Goal: Task Accomplishment & Management: Use online tool/utility

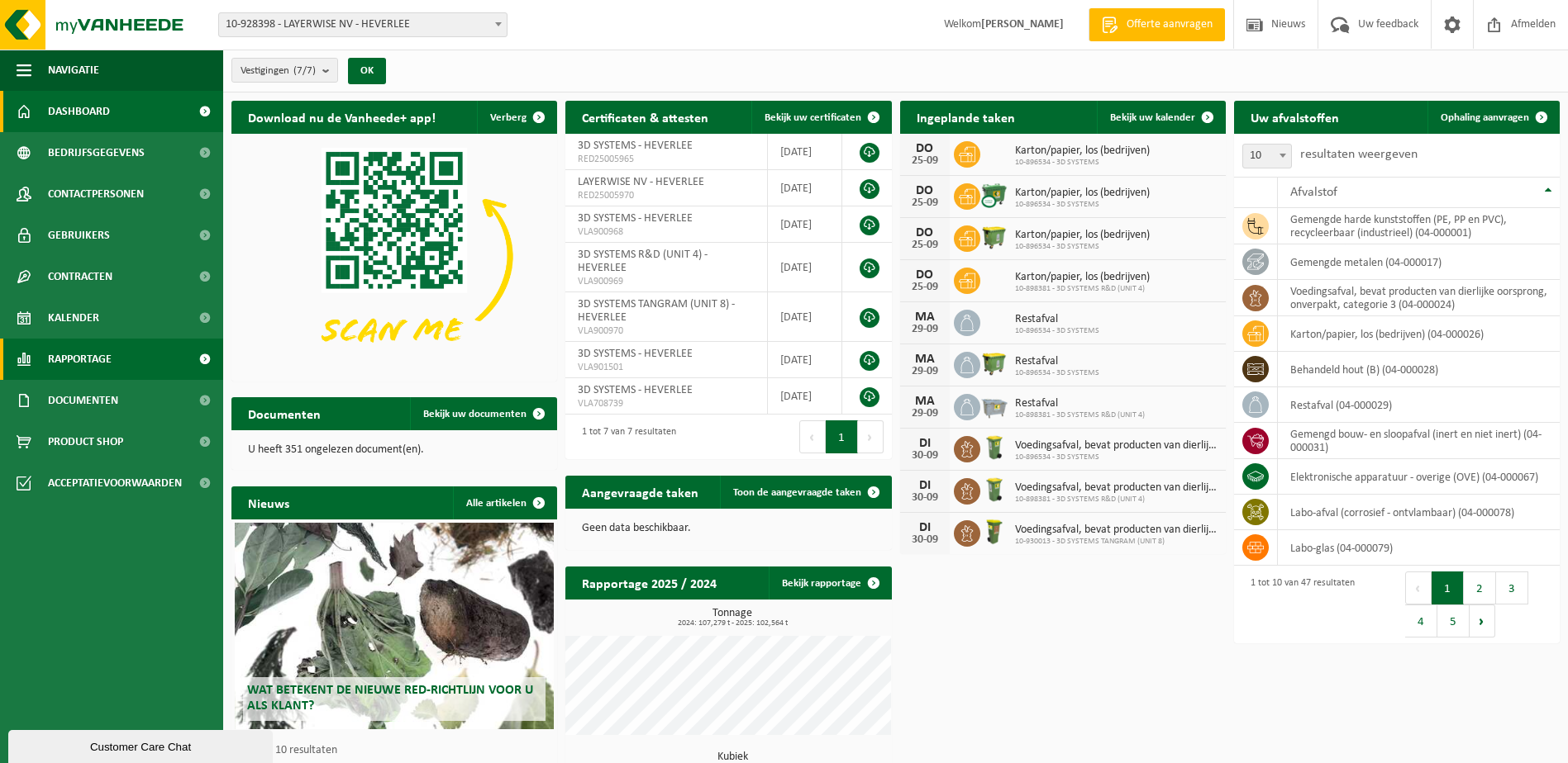
click at [93, 358] on span "Rapportage" at bounding box center [80, 359] width 64 height 41
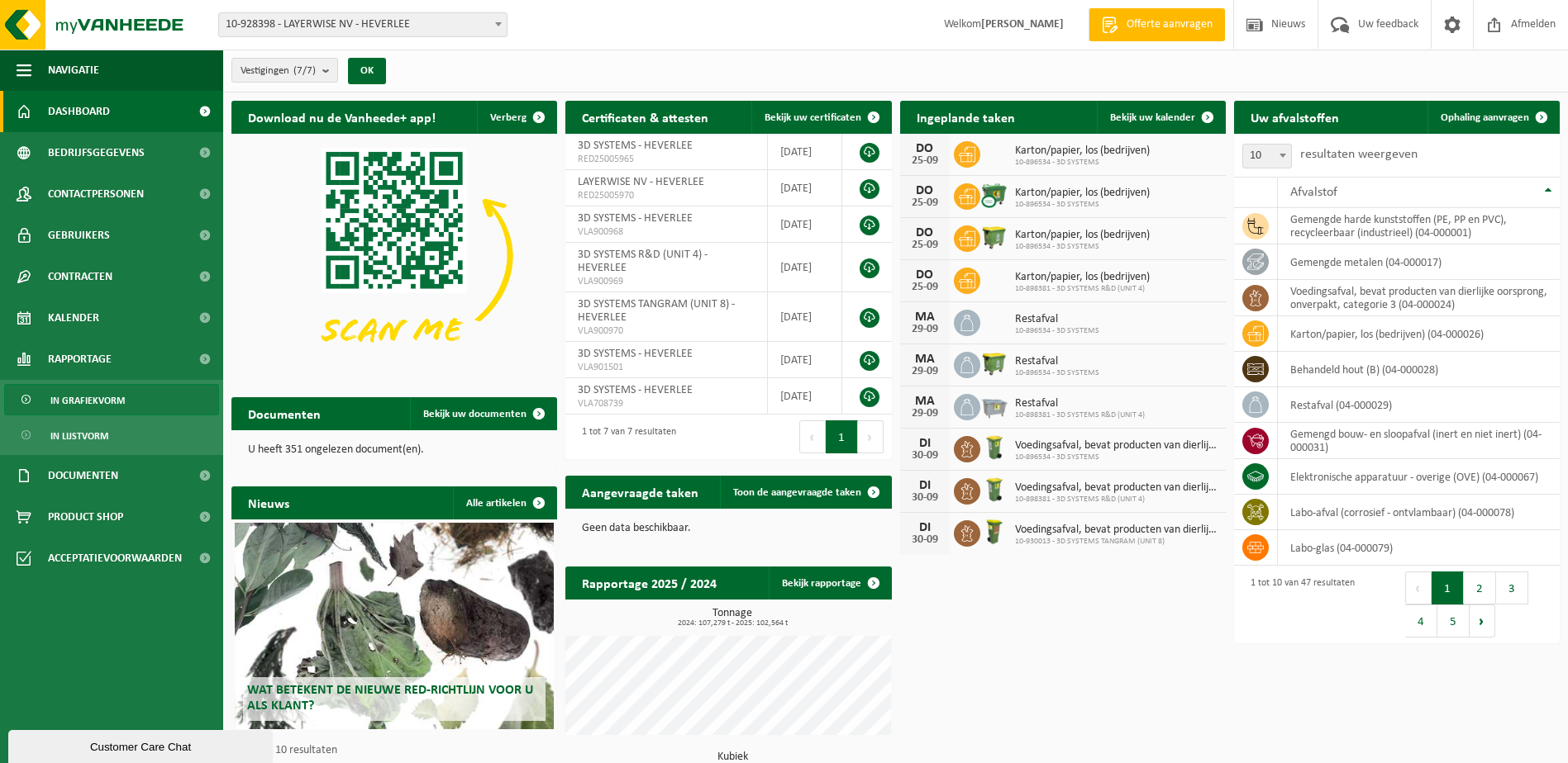
click at [93, 402] on span "In grafiekvorm" at bounding box center [88, 400] width 75 height 31
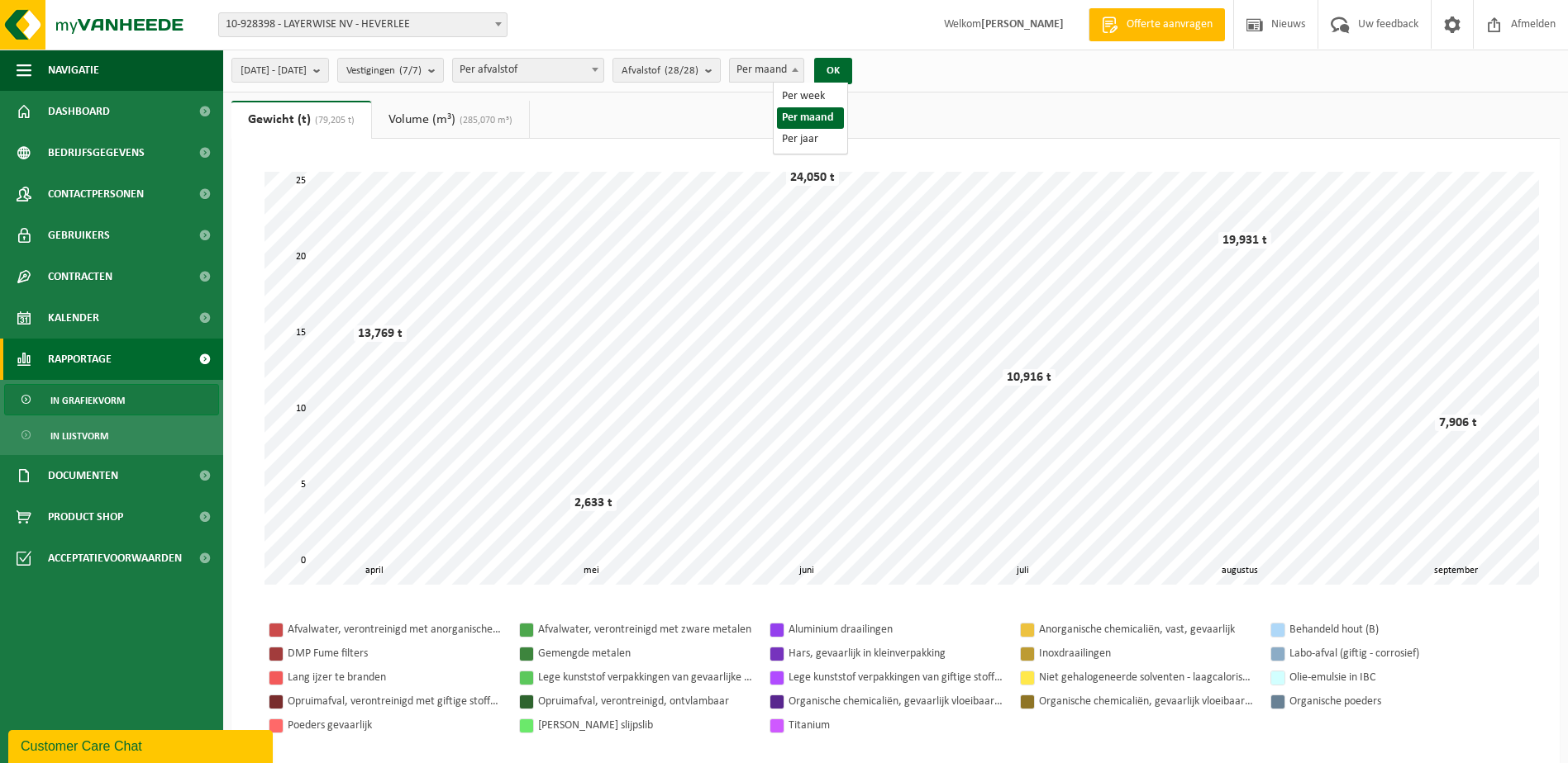
click at [804, 65] on span at bounding box center [795, 69] width 16 height 22
select select "3"
click at [852, 75] on button "OK" at bounding box center [834, 70] width 38 height 26
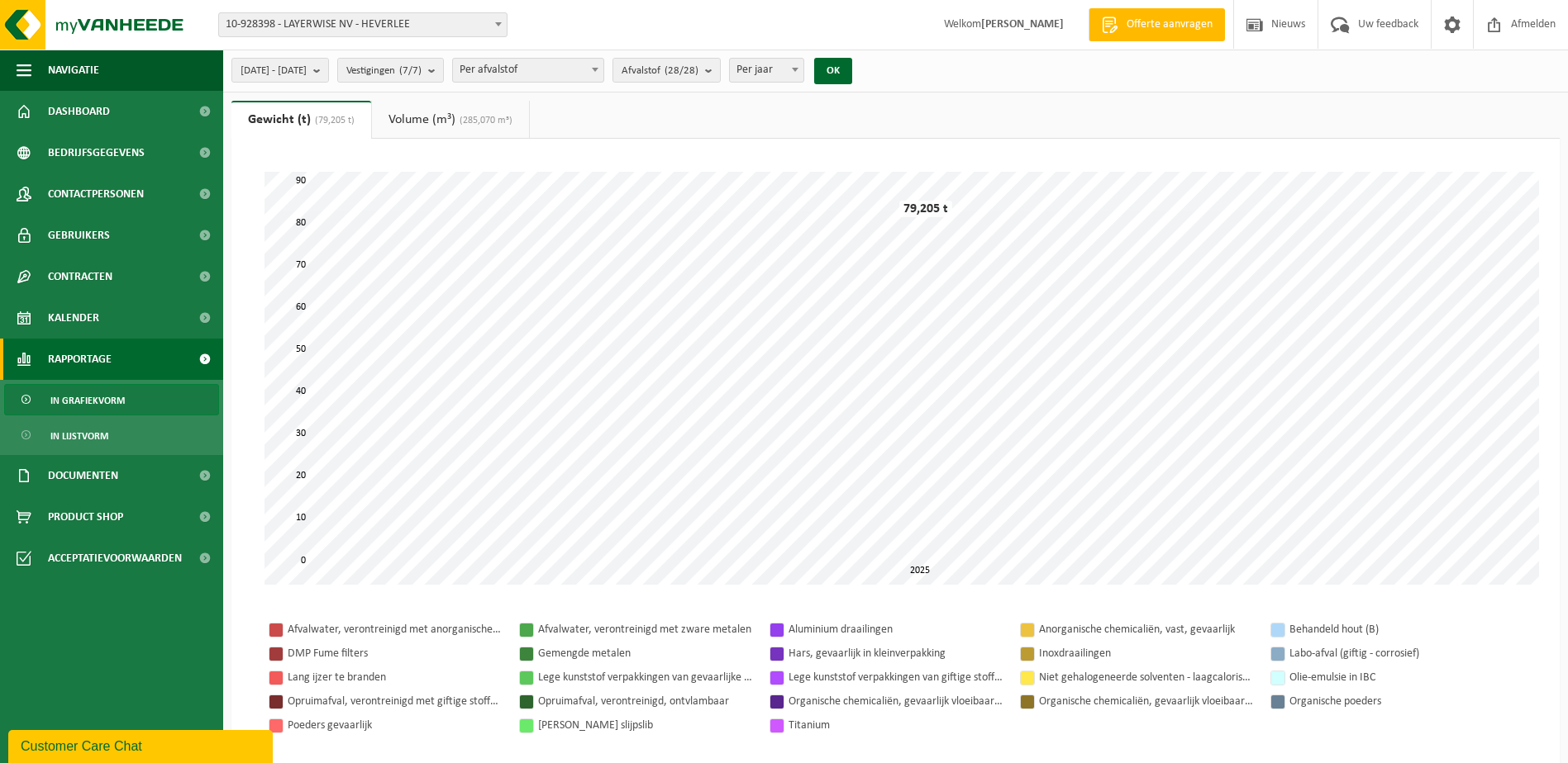
click at [434, 127] on link "Volume (m³) (285,070 m³)" at bounding box center [451, 120] width 157 height 38
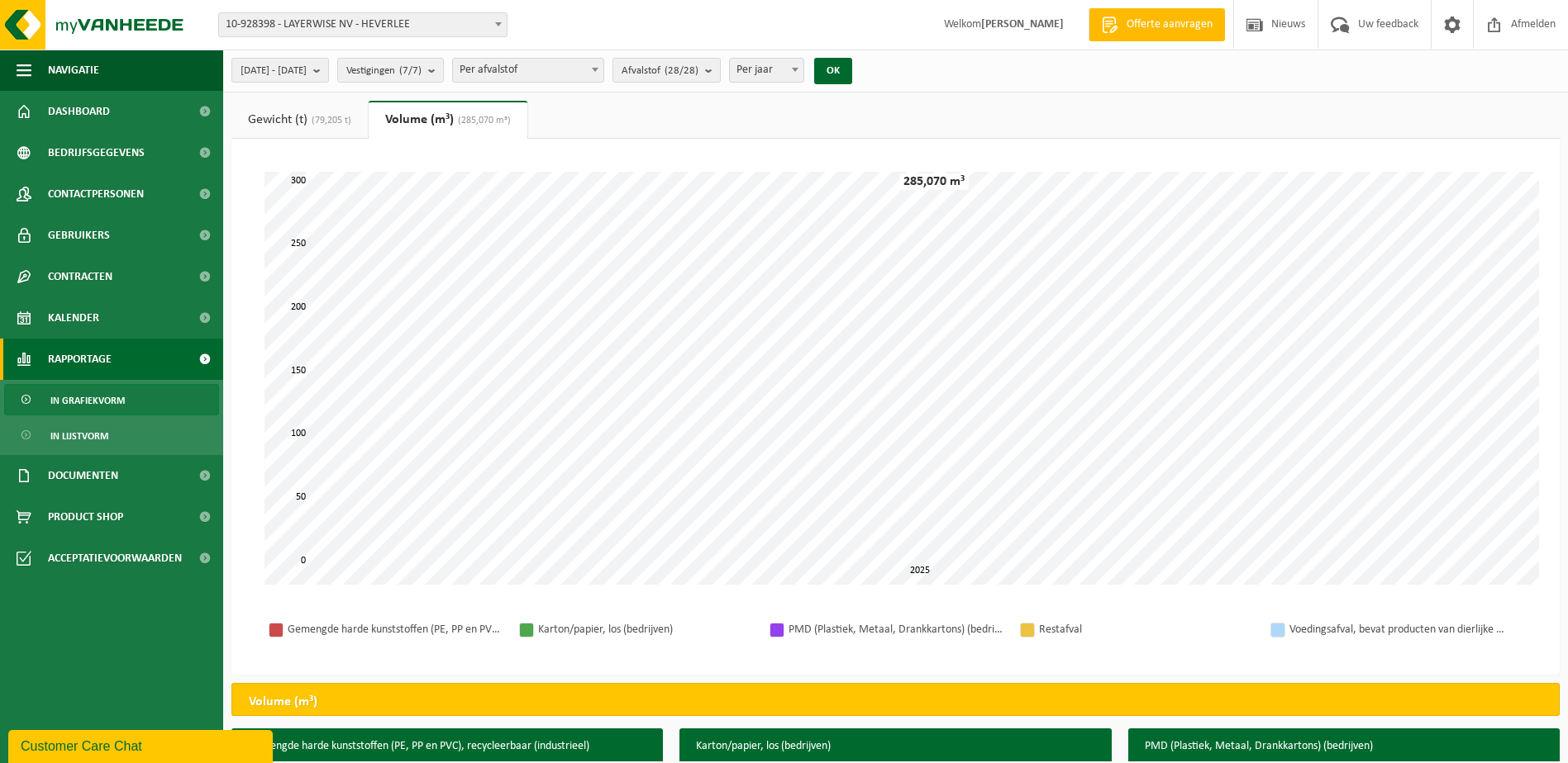
click at [331, 124] on span "(79,205 t)" at bounding box center [329, 120] width 44 height 10
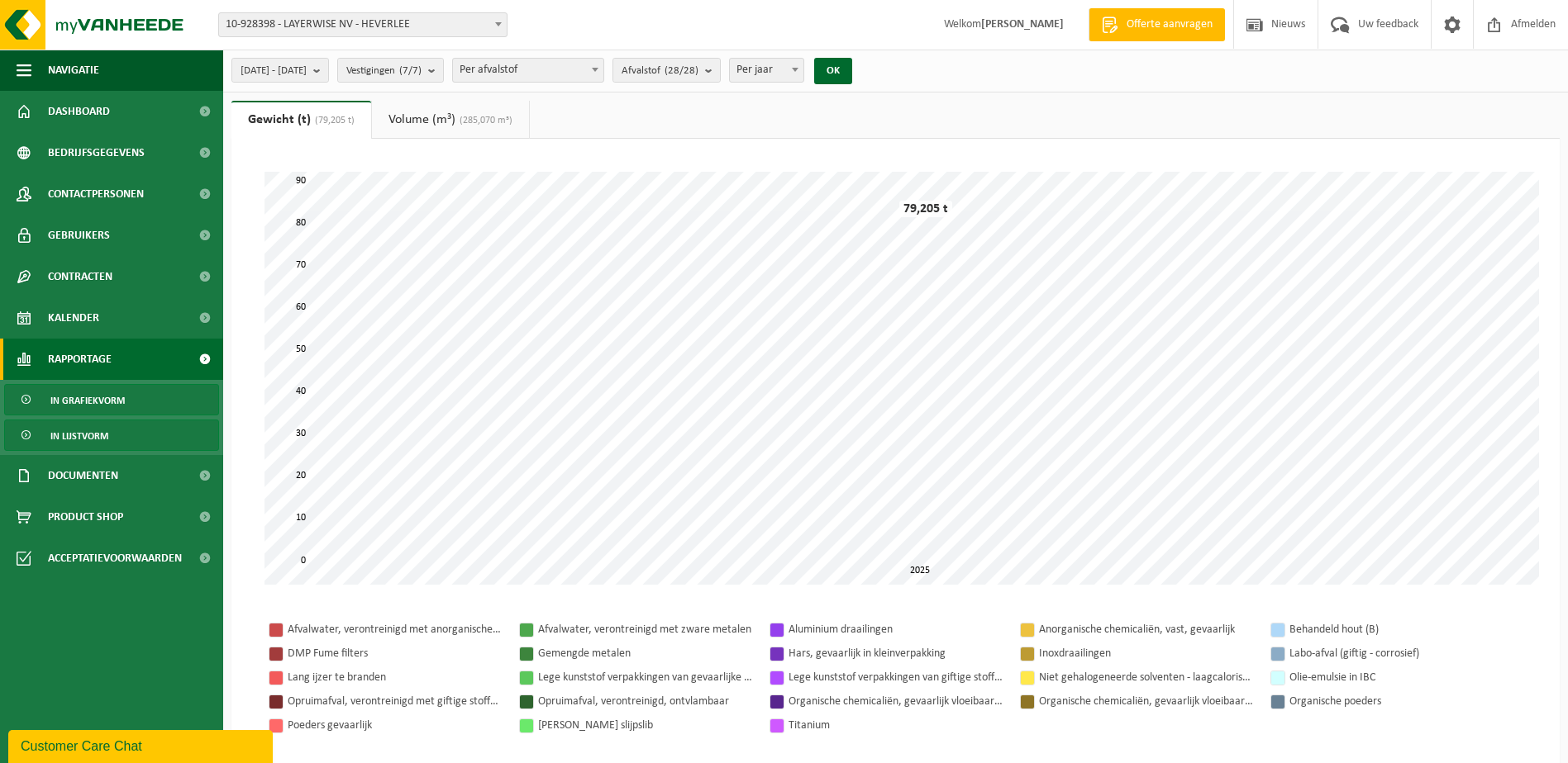
click at [89, 437] on span "In lijstvorm" at bounding box center [78, 436] width 57 height 31
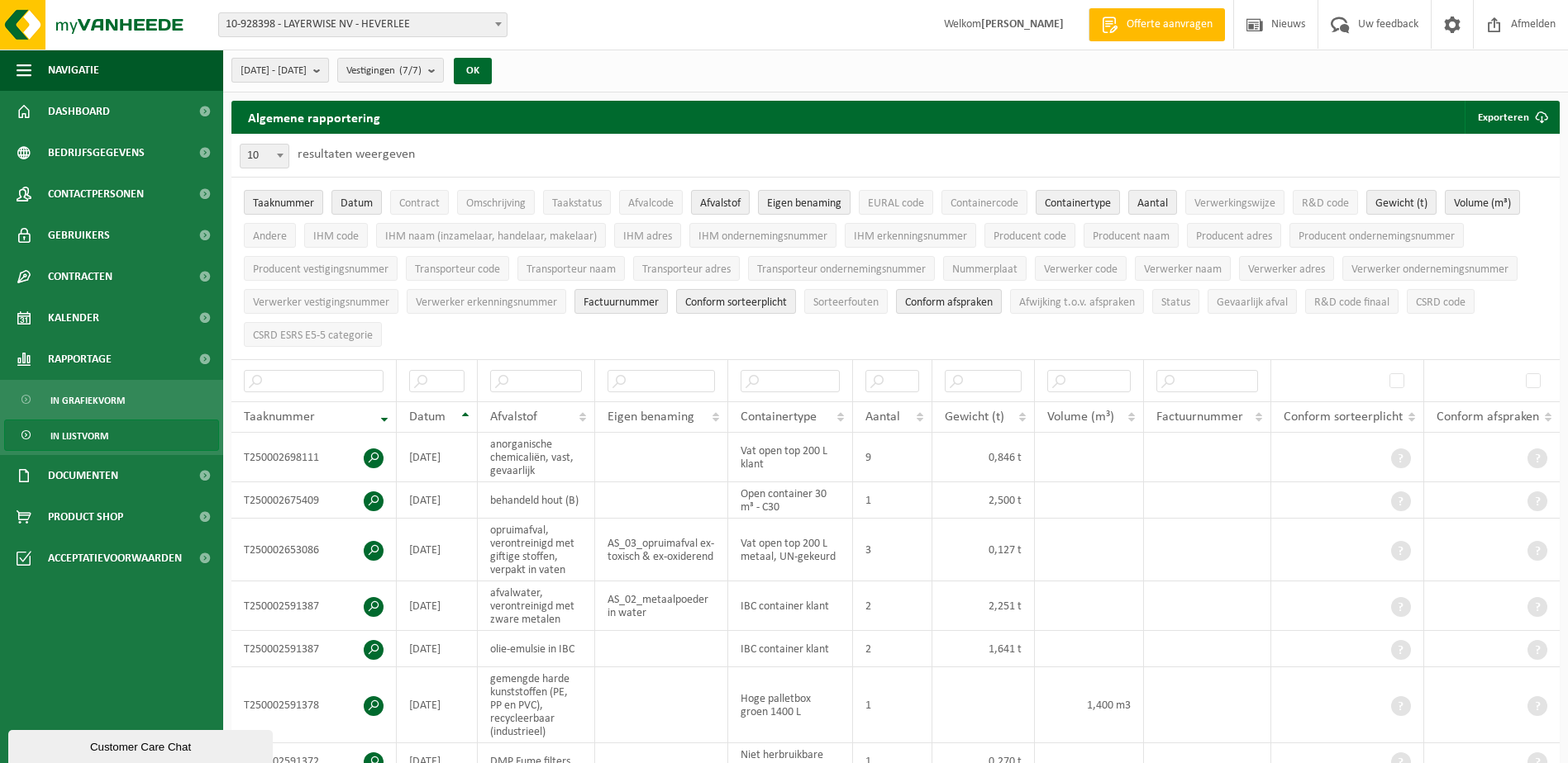
click at [306, 65] on span "2025-04-01 - 2025-09-25" at bounding box center [274, 70] width 67 height 25
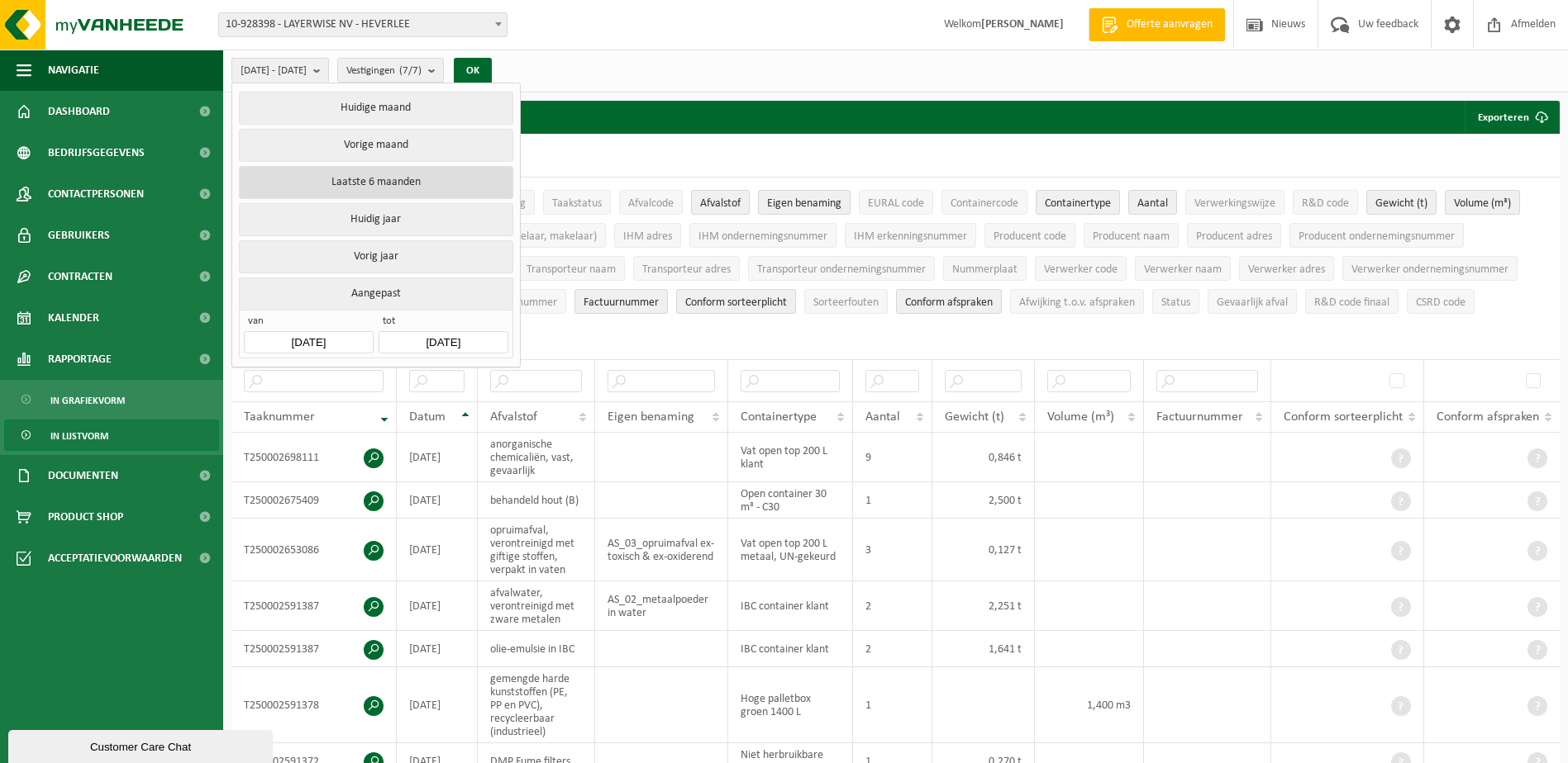
click at [387, 166] on button "Laatste 6 maanden" at bounding box center [376, 182] width 274 height 33
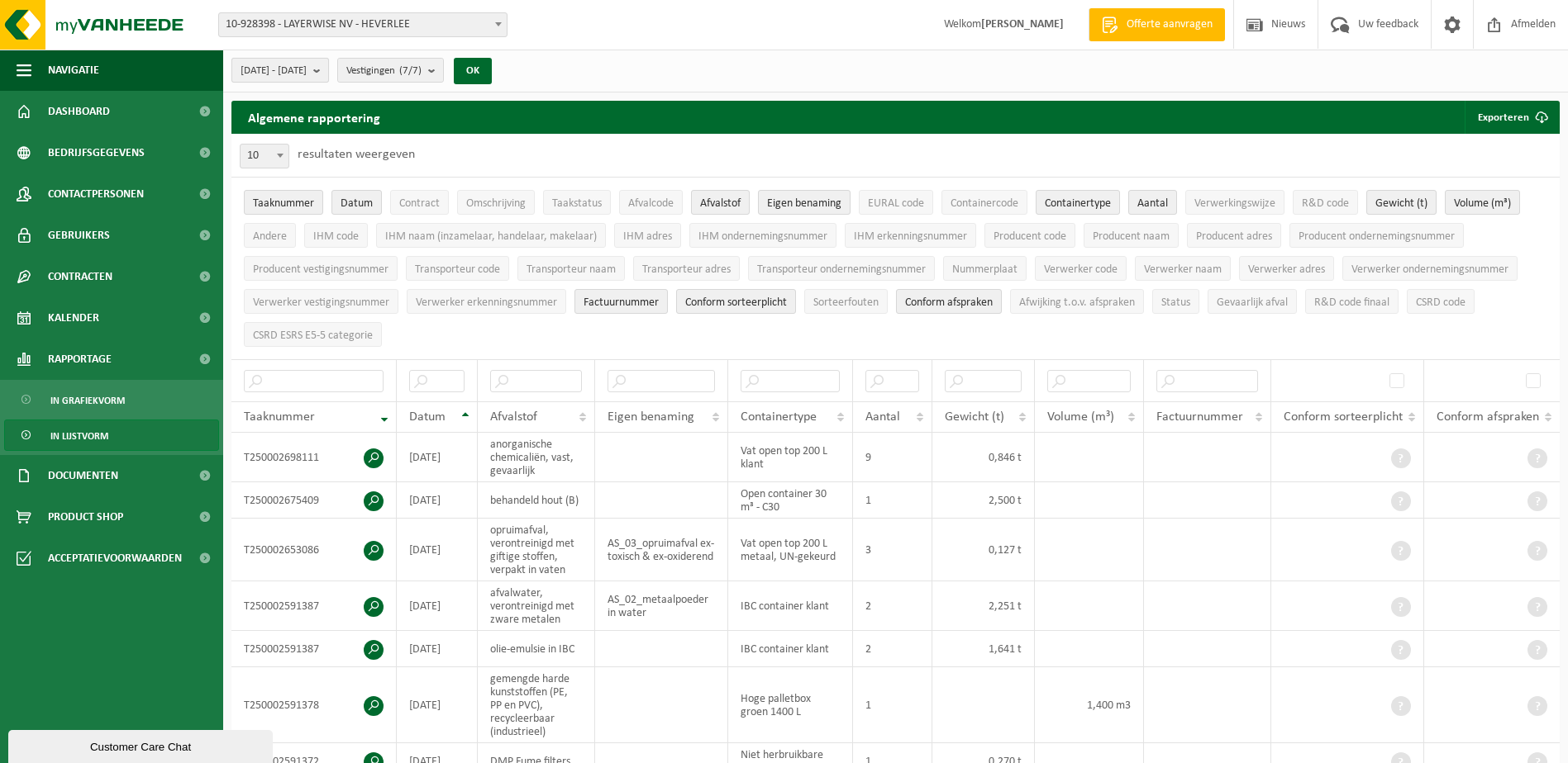
click at [328, 73] on b "submit" at bounding box center [320, 69] width 15 height 23
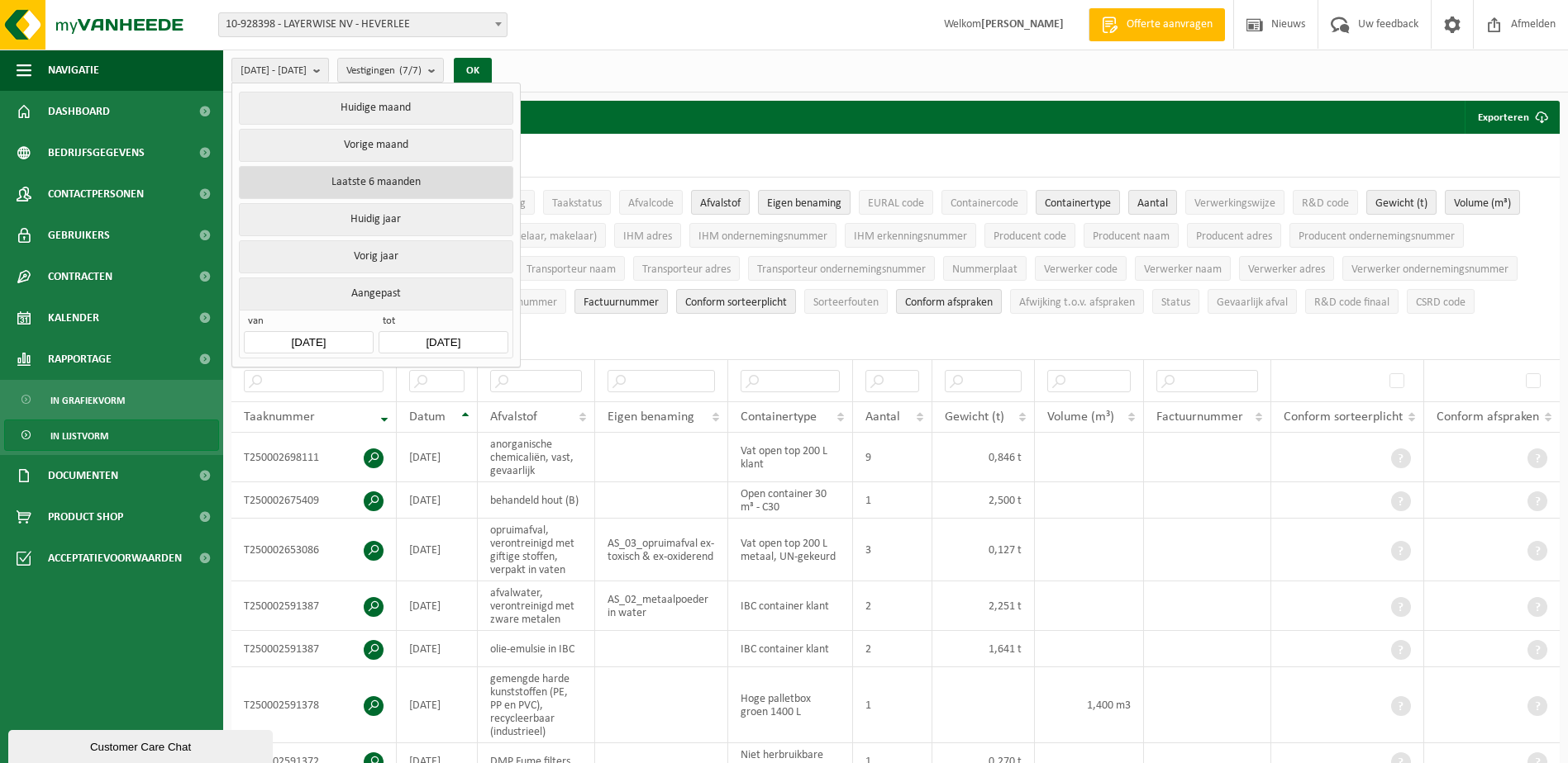
click at [375, 178] on button "Laatste 6 maanden" at bounding box center [376, 182] width 274 height 33
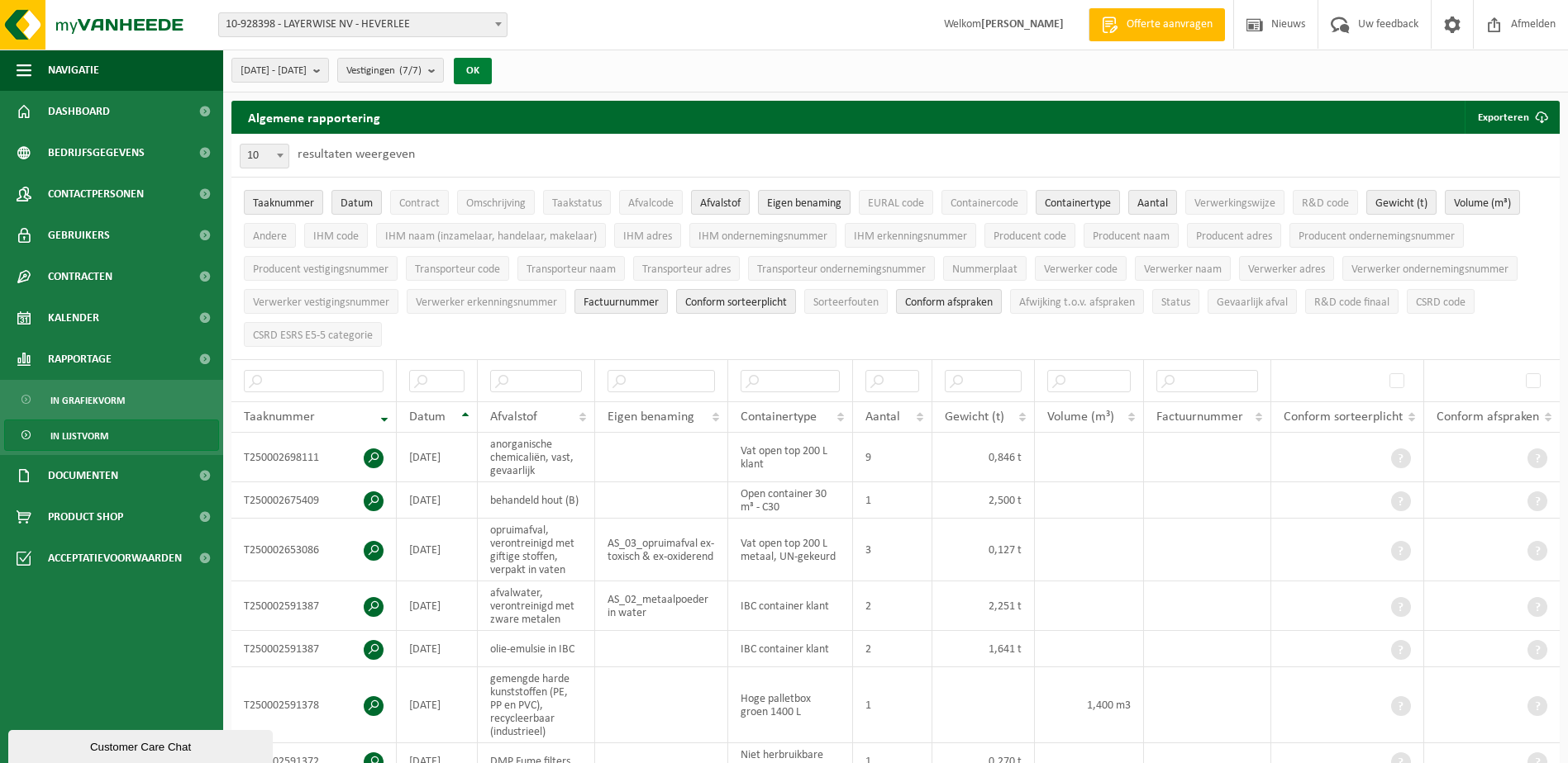
click at [492, 67] on button "OK" at bounding box center [473, 70] width 38 height 26
click at [1495, 114] on button "Exporteren" at bounding box center [1511, 118] width 93 height 33
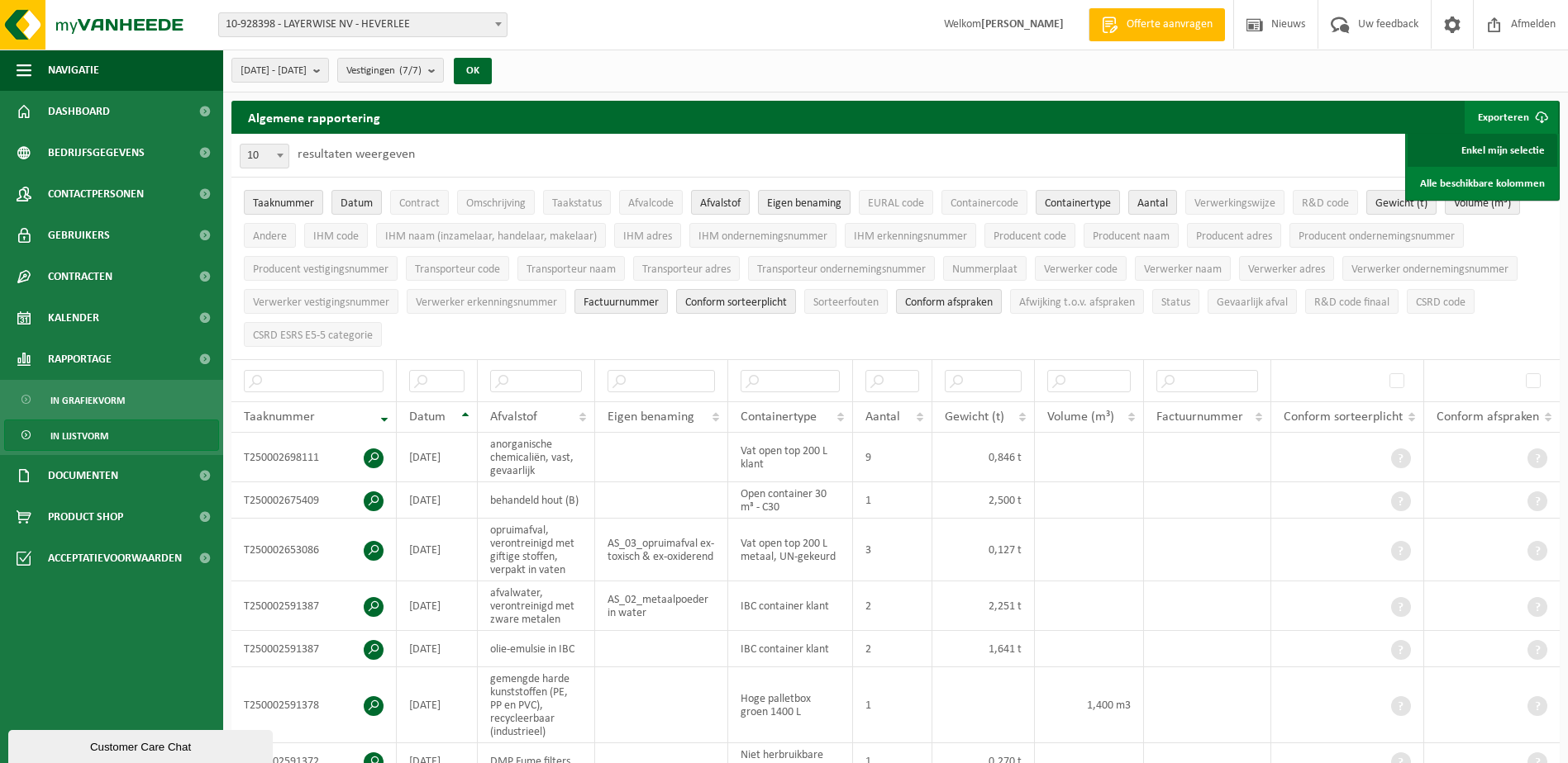
click at [1497, 151] on link "Enkel mijn selectie" at bounding box center [1482, 150] width 150 height 33
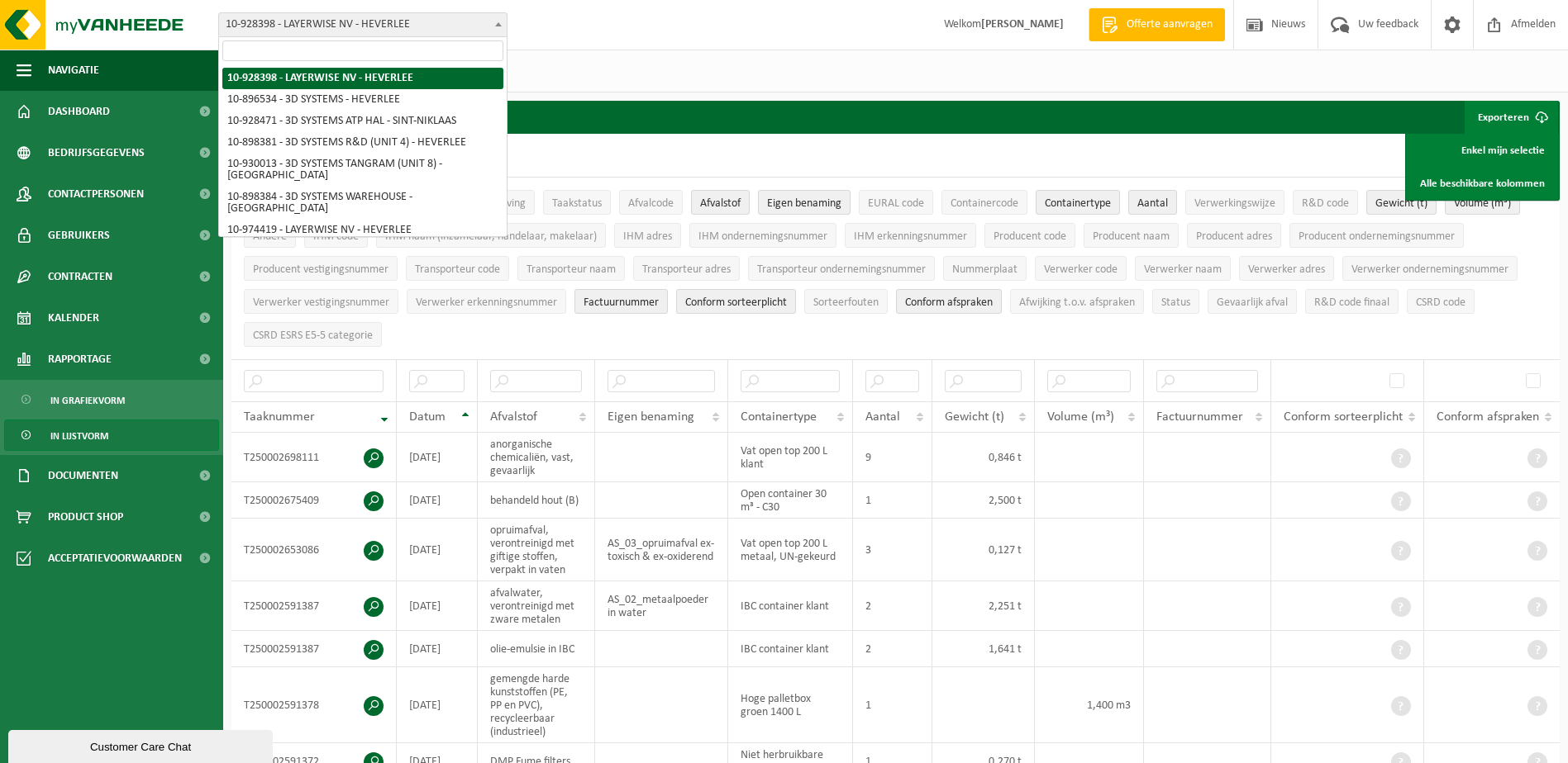
click at [496, 25] on b at bounding box center [498, 24] width 6 height 5
click at [495, 26] on span at bounding box center [498, 25] width 16 height 22
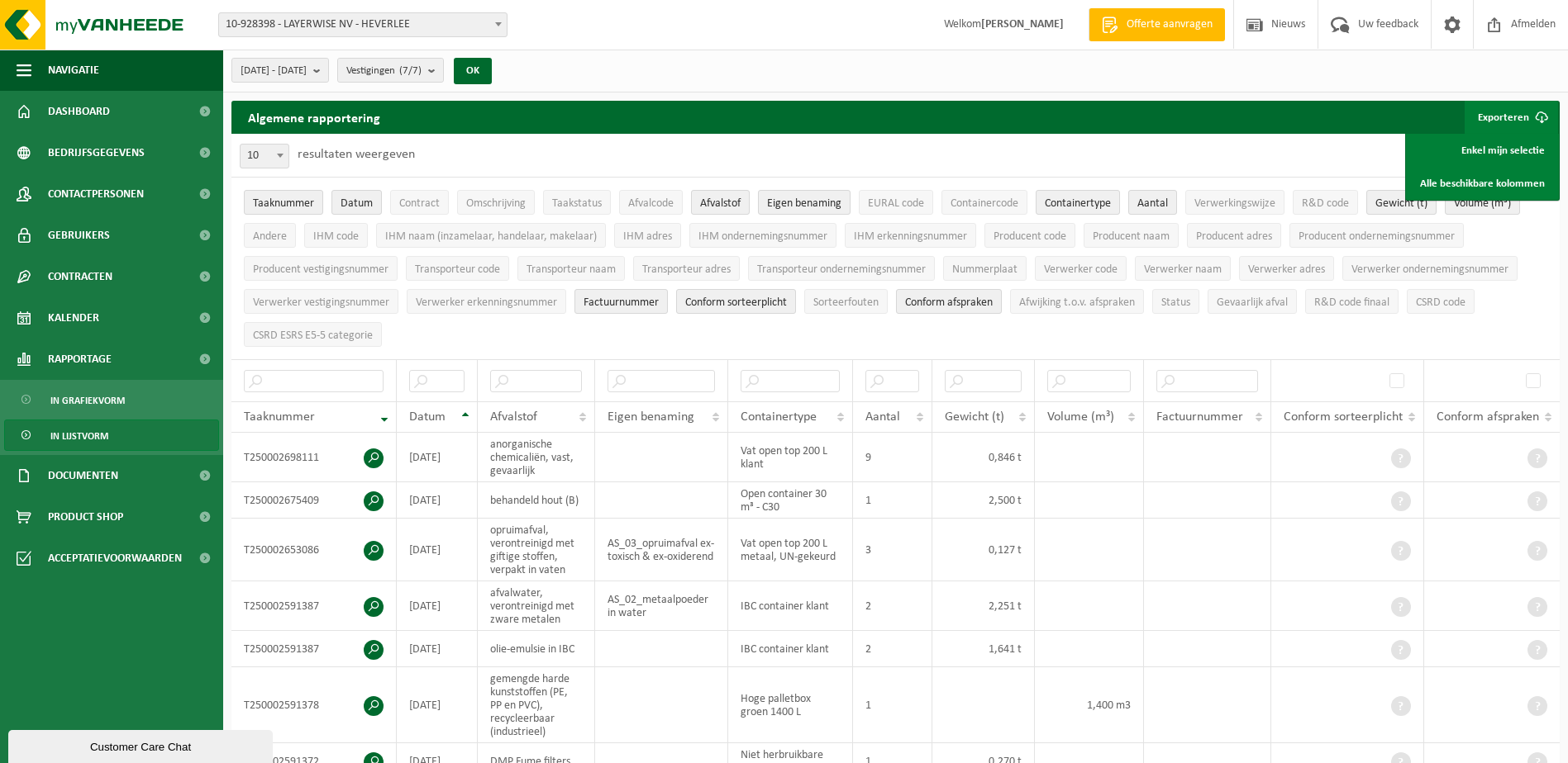
click at [503, 20] on span at bounding box center [498, 25] width 16 height 22
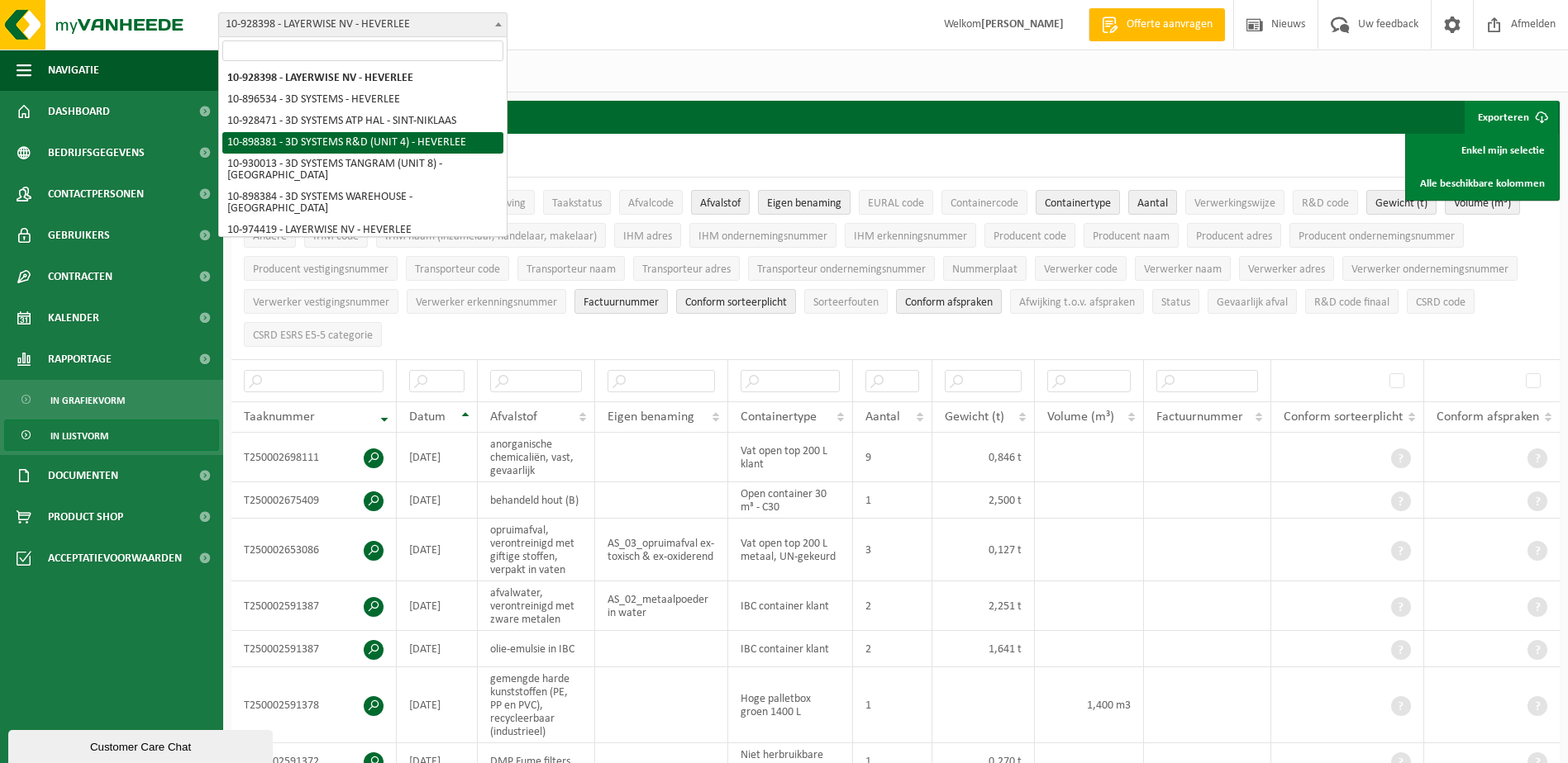
select select "133216"
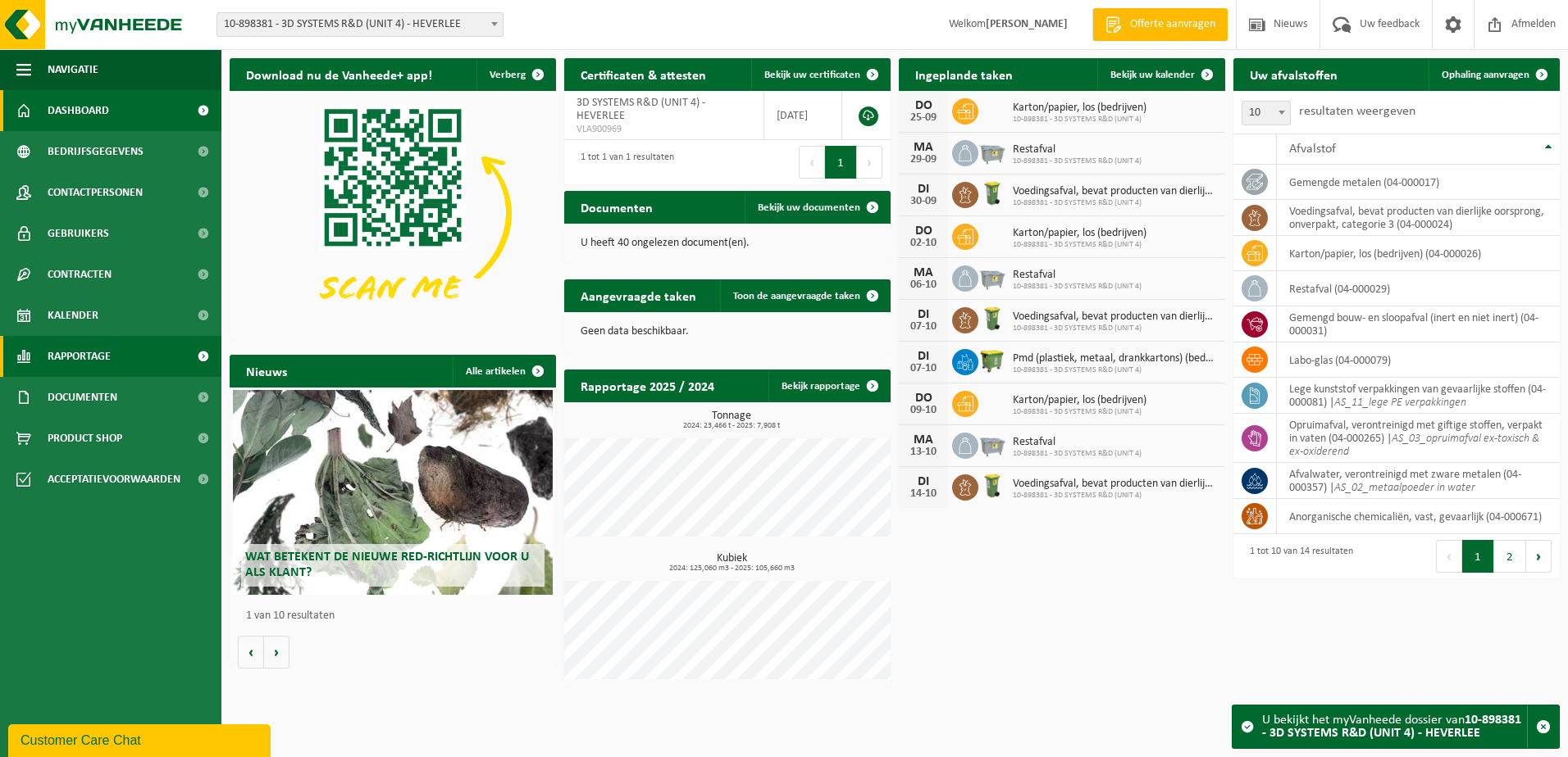
click at [99, 363] on span "Rapportage" at bounding box center [80, 356] width 63 height 41
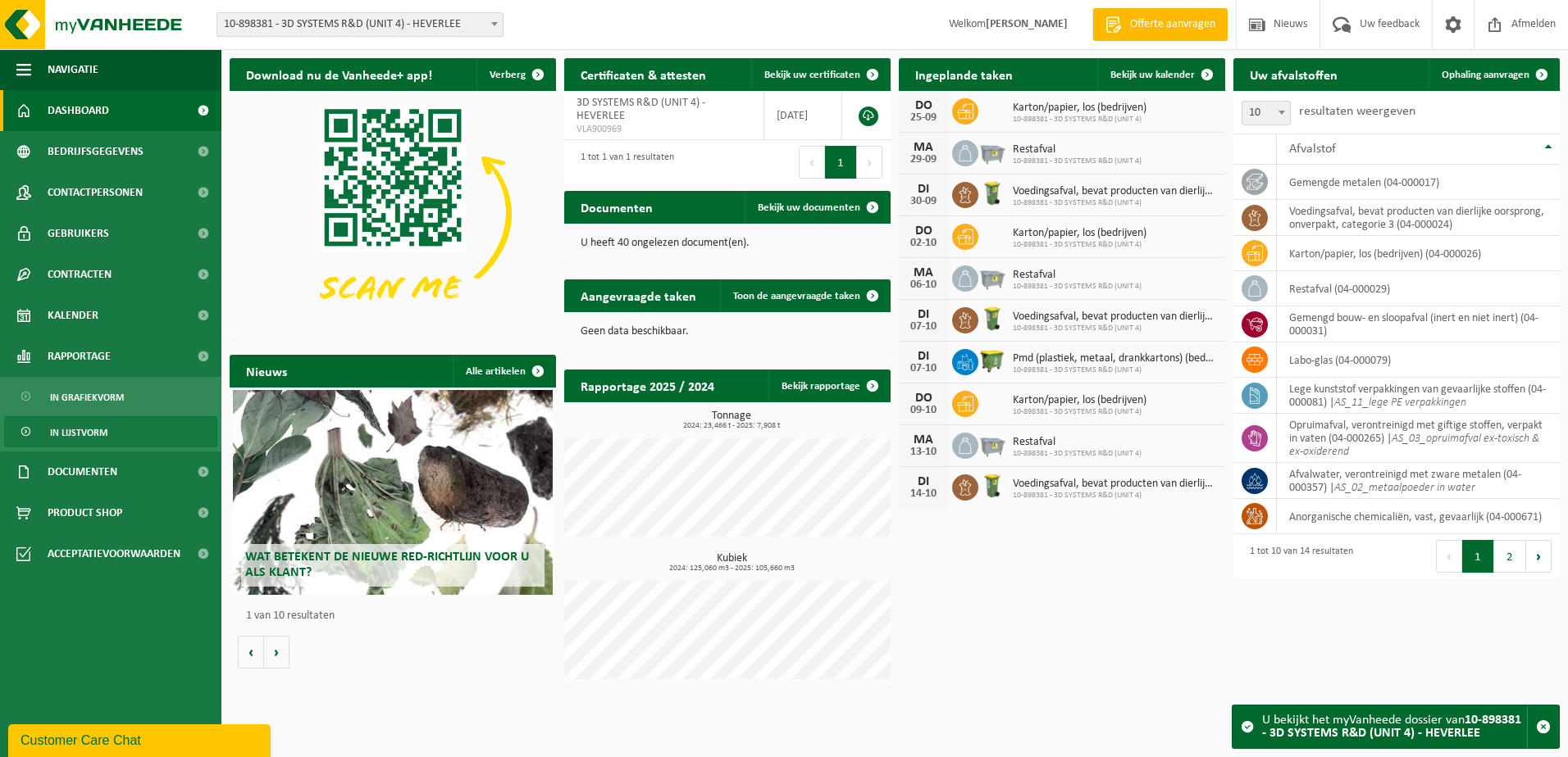
click at [87, 429] on span "In lijstvorm" at bounding box center [78, 432] width 57 height 31
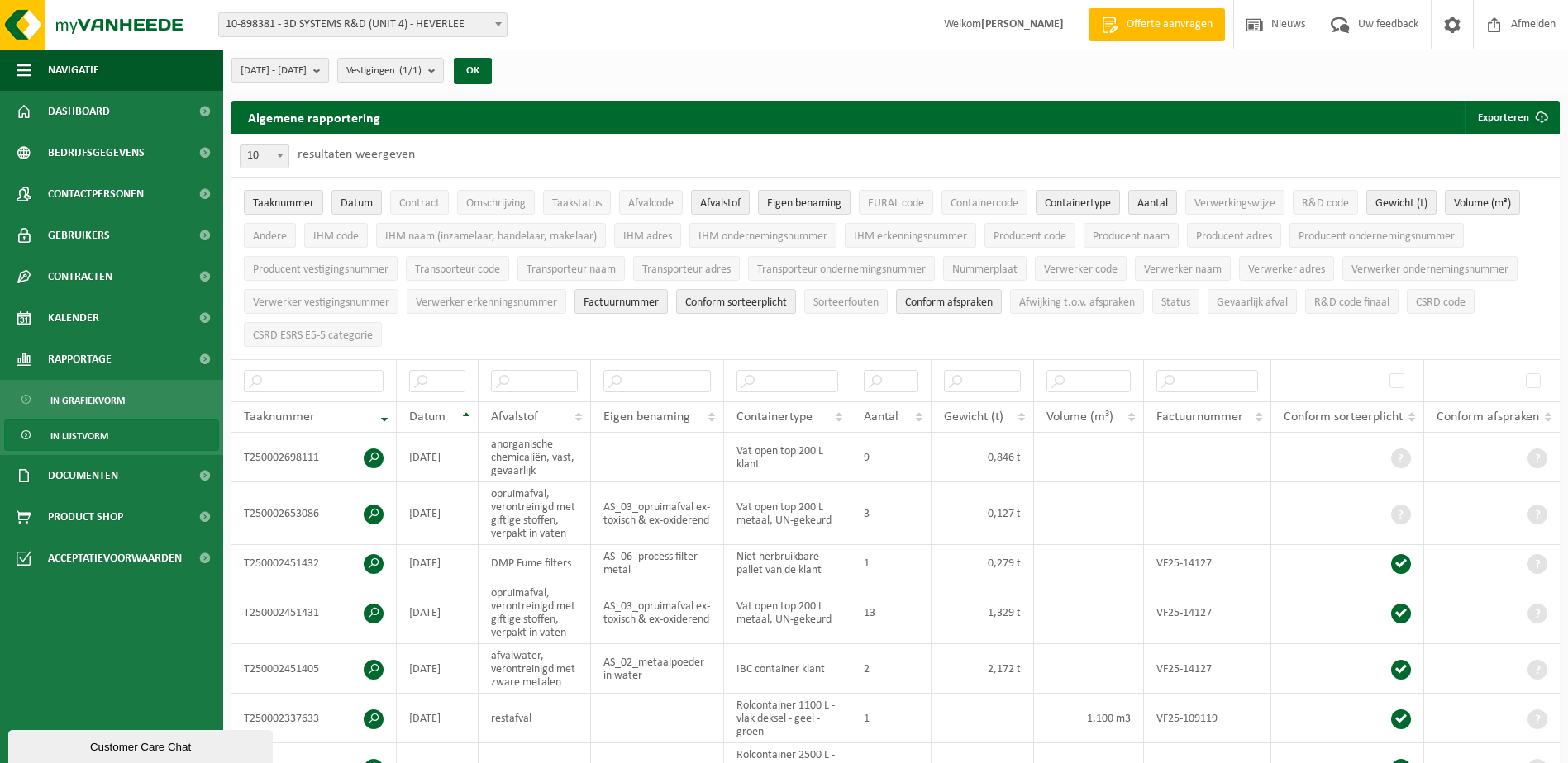
click at [328, 75] on b "submit" at bounding box center [320, 69] width 15 height 23
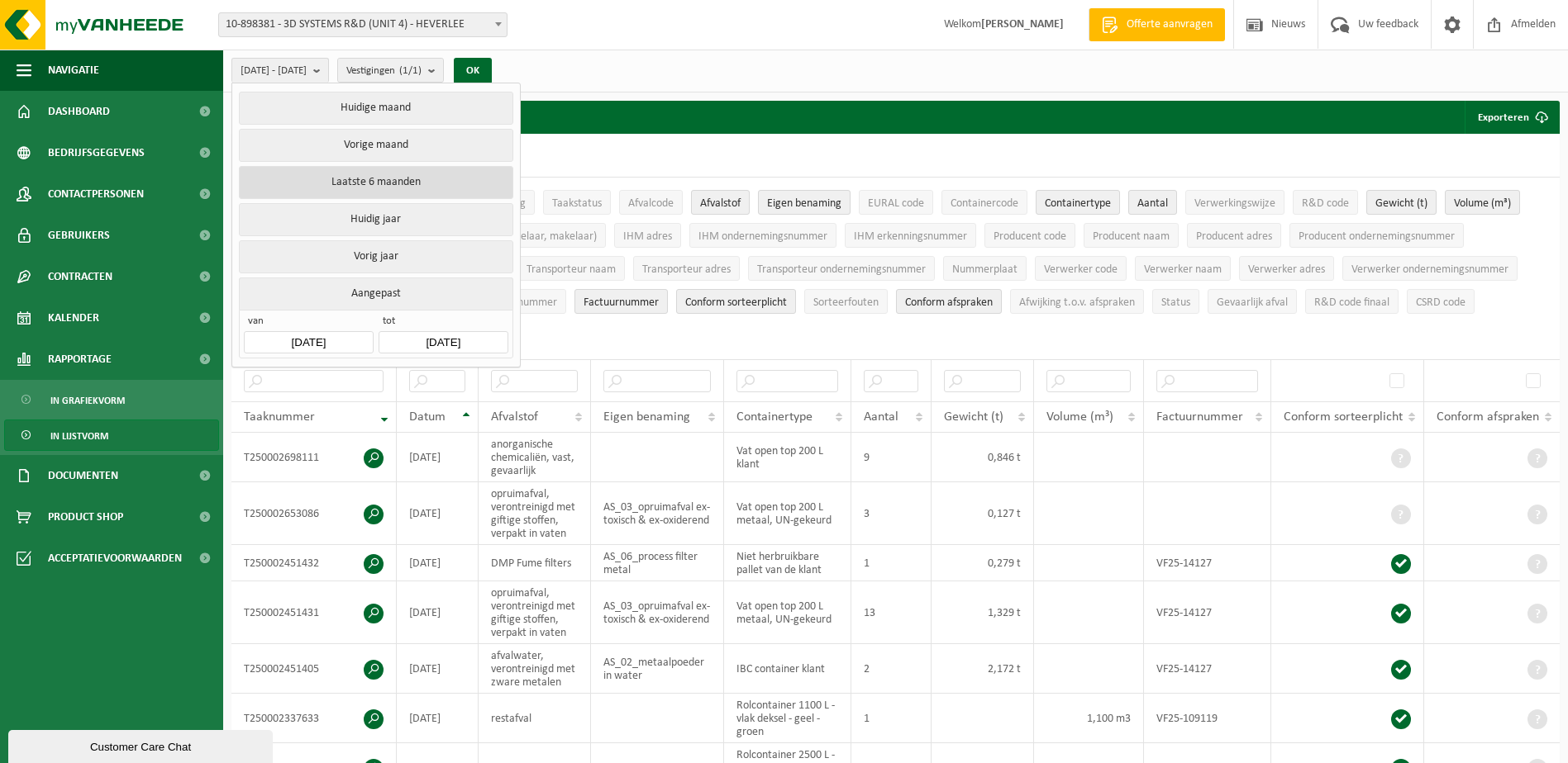
click at [375, 189] on button "Laatste 6 maanden" at bounding box center [376, 182] width 274 height 33
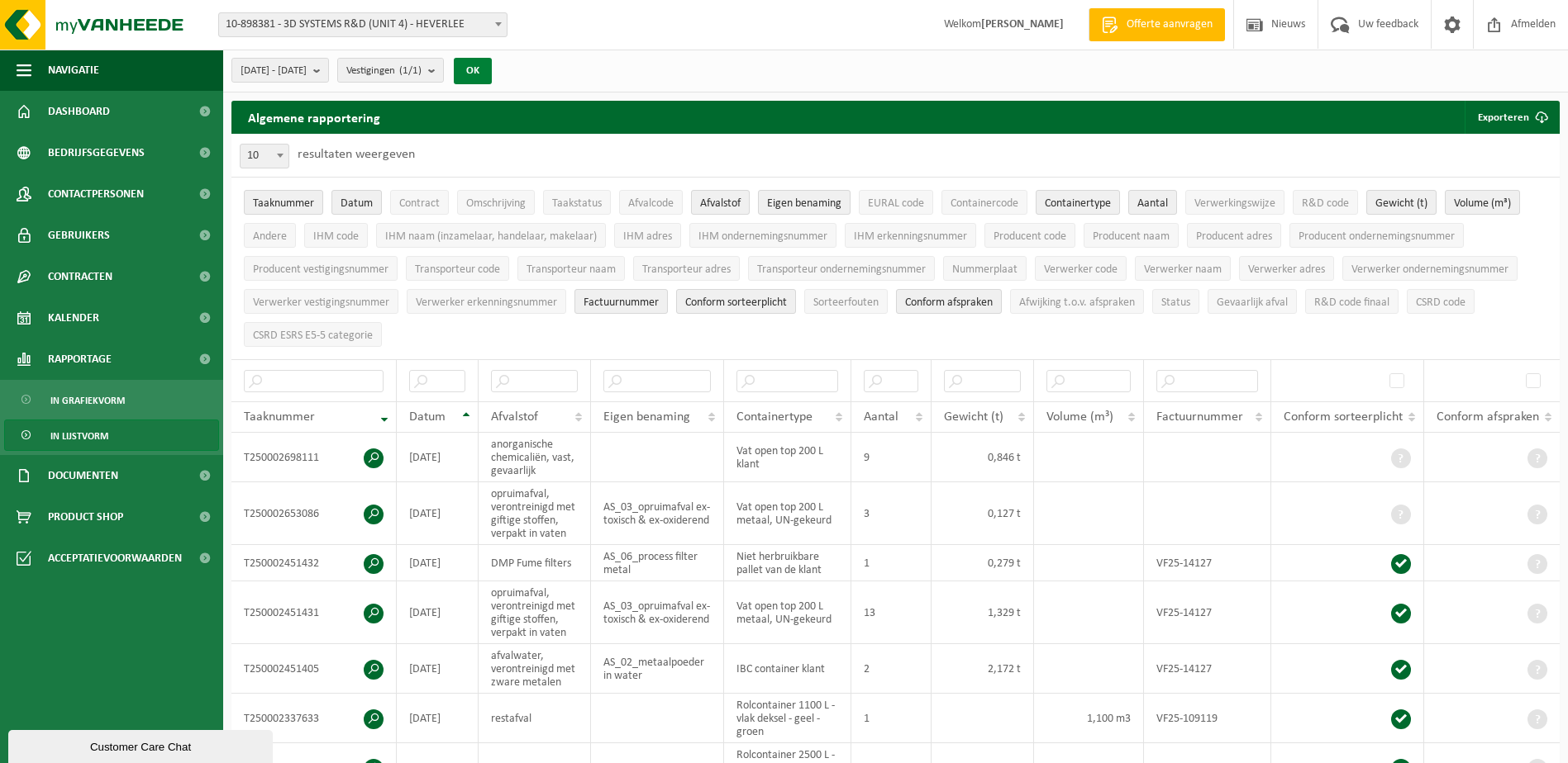
click at [492, 67] on button "OK" at bounding box center [473, 70] width 38 height 26
click at [1500, 116] on button "Exporteren" at bounding box center [1511, 118] width 93 height 33
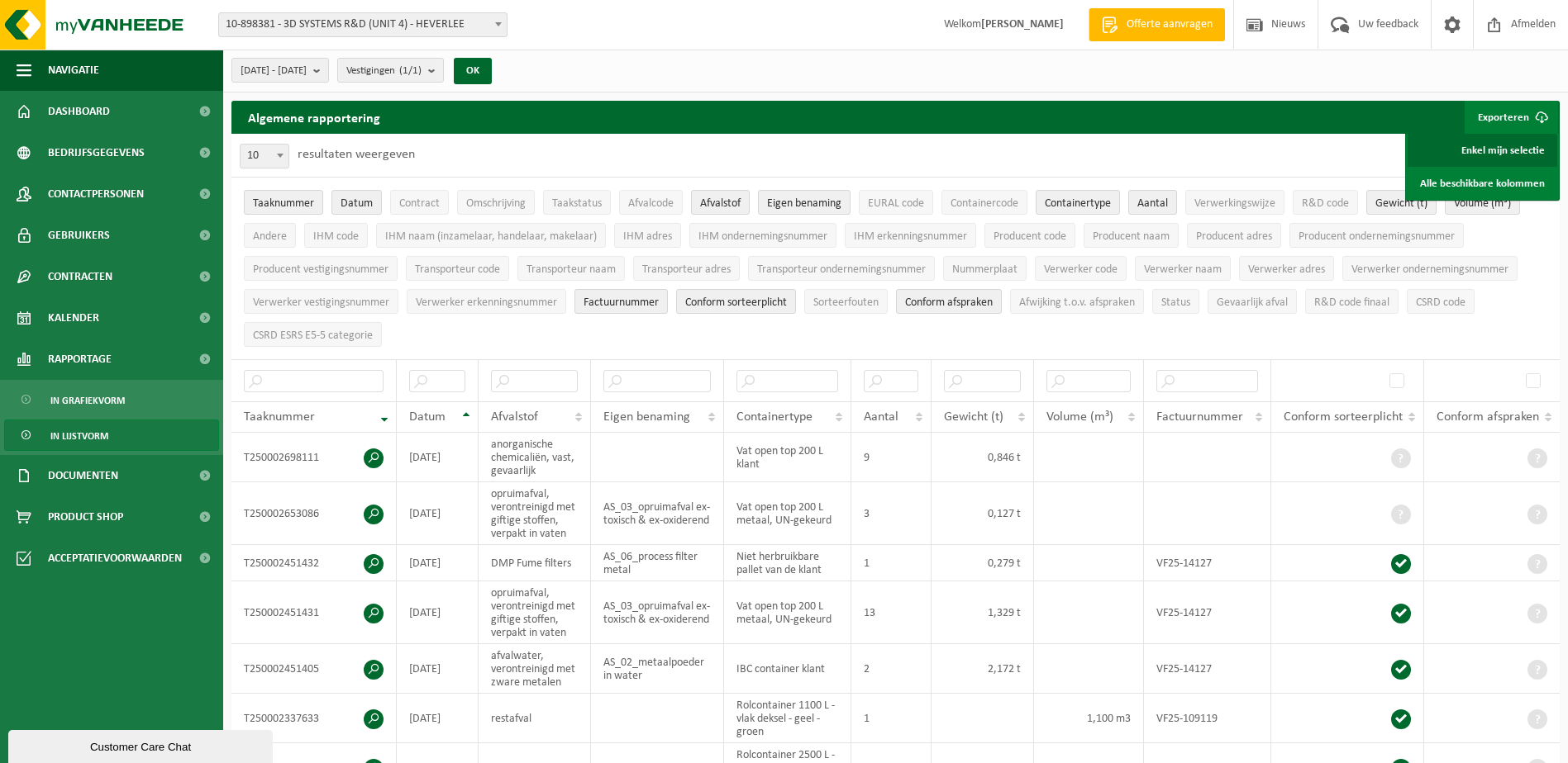
click at [1499, 148] on link "Enkel mijn selectie" at bounding box center [1482, 150] width 150 height 33
